Goal: Transaction & Acquisition: Purchase product/service

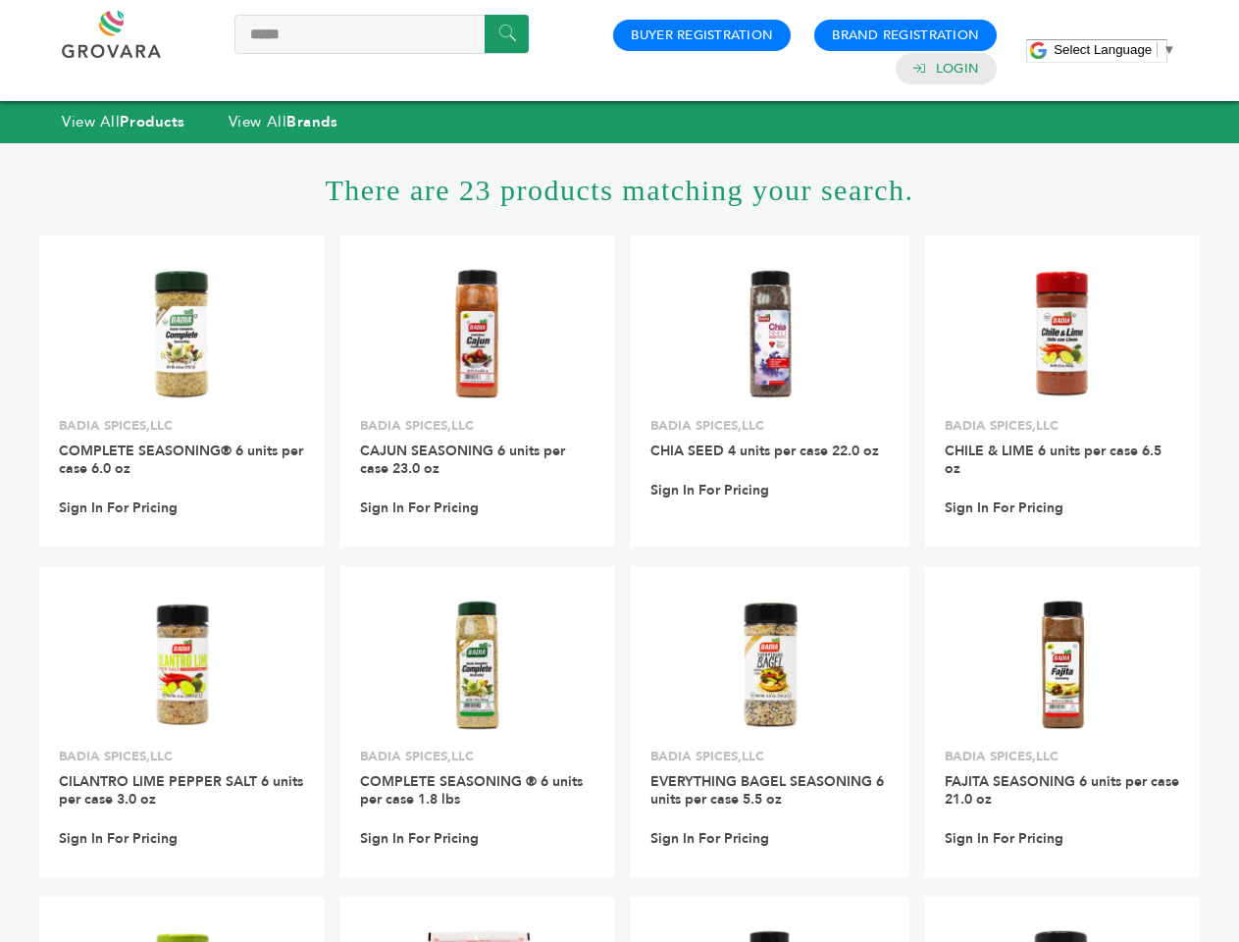
click at [1115, 49] on span "Select Language" at bounding box center [1103, 49] width 98 height 15
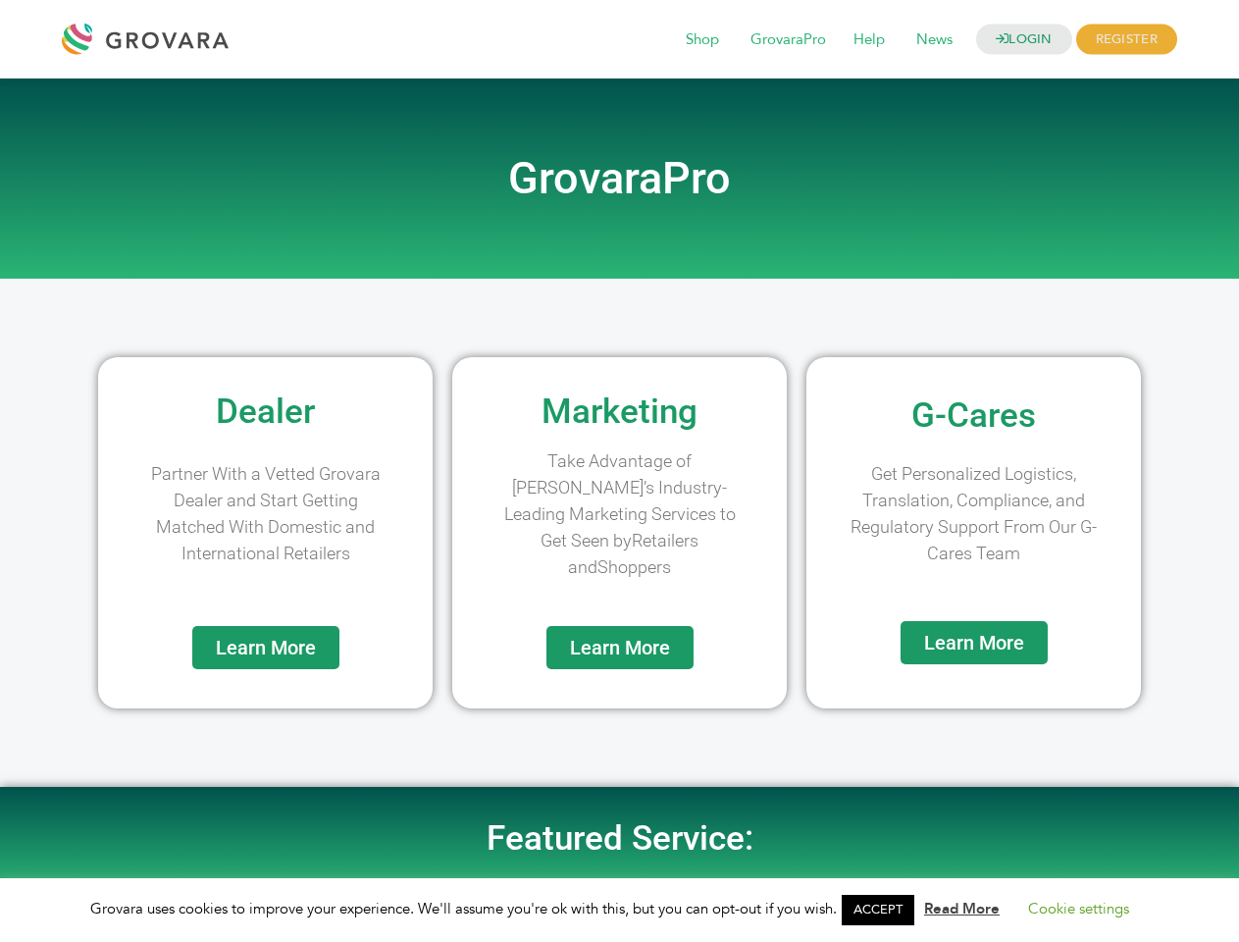
click at [884, 910] on link "ACCEPT" at bounding box center [878, 910] width 73 height 30
